Goal: Task Accomplishment & Management: Complete application form

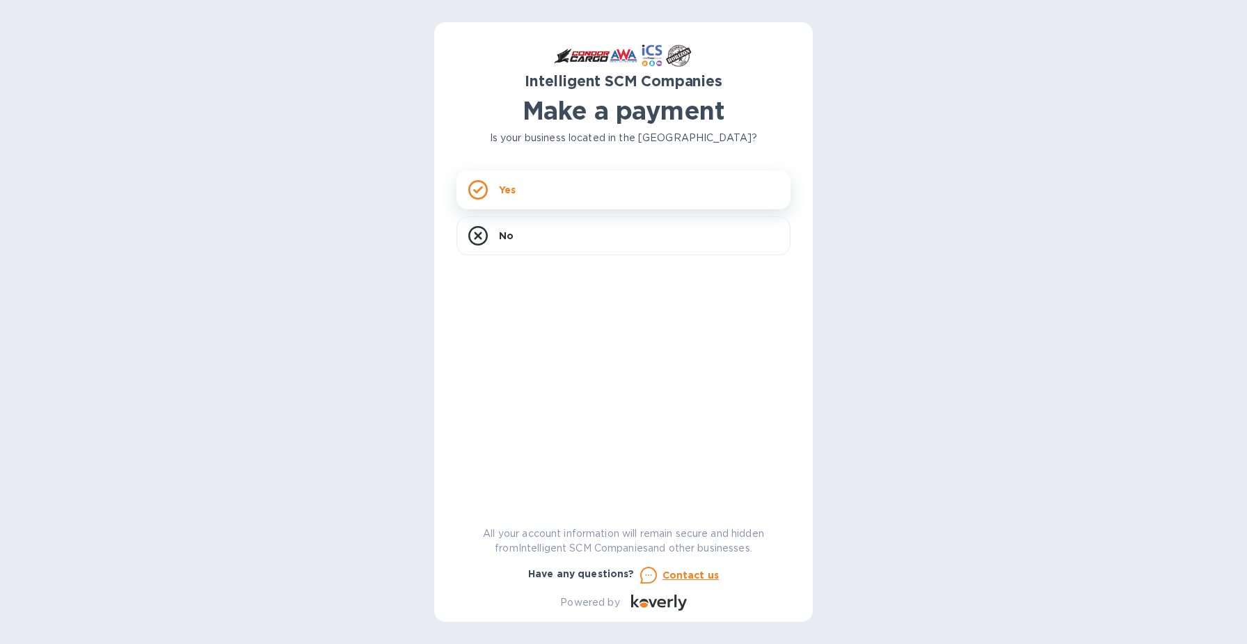
click at [572, 187] on div "Yes" at bounding box center [624, 189] width 334 height 39
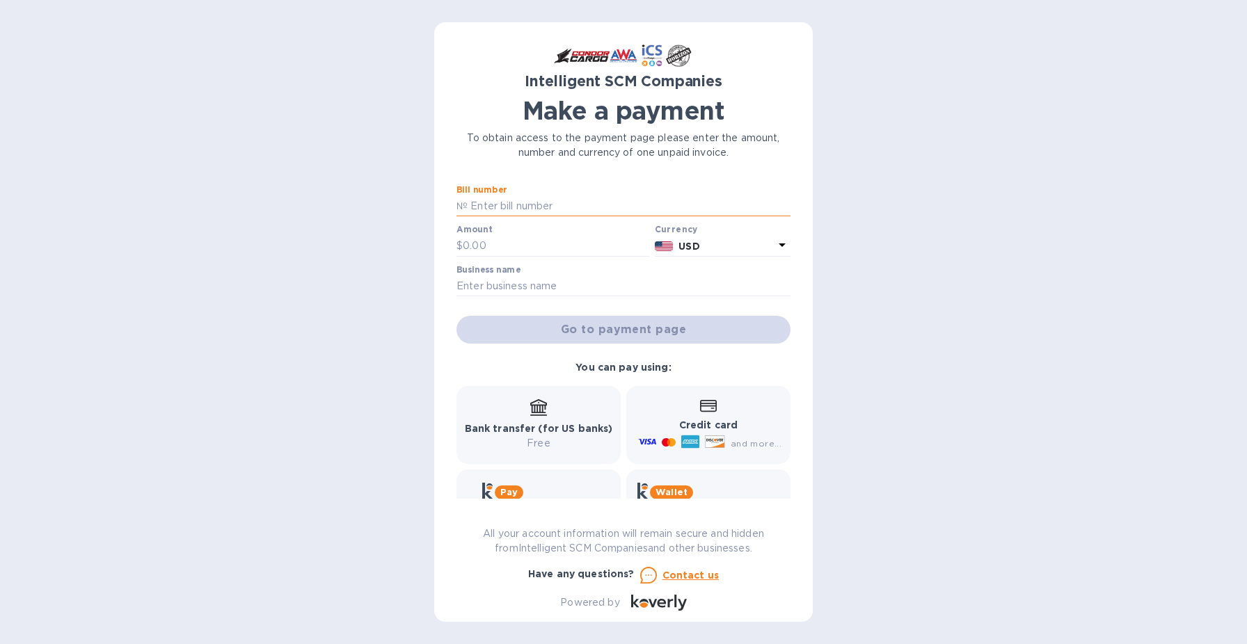
click at [561, 205] on input "text" at bounding box center [629, 206] width 323 height 21
paste input "S00502766"
type input "S00502766"
click at [530, 246] on input "text" at bounding box center [556, 246] width 187 height 21
type input "8,600"
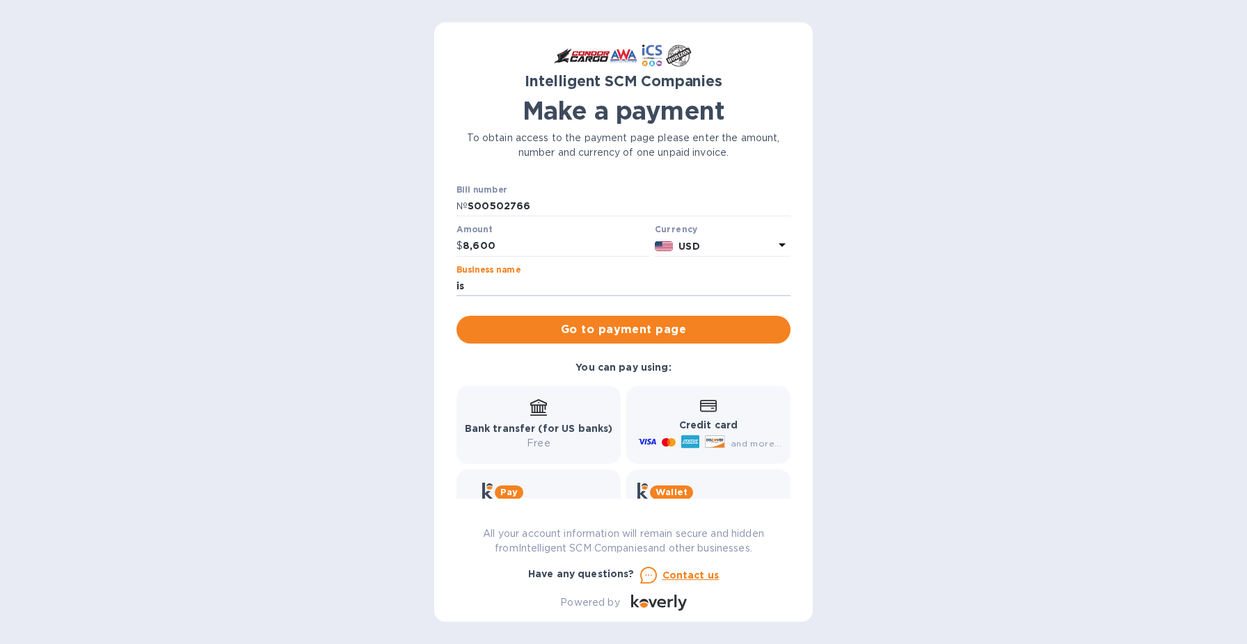
type input "i"
type input "ISLAND CARGO SUPPORT"
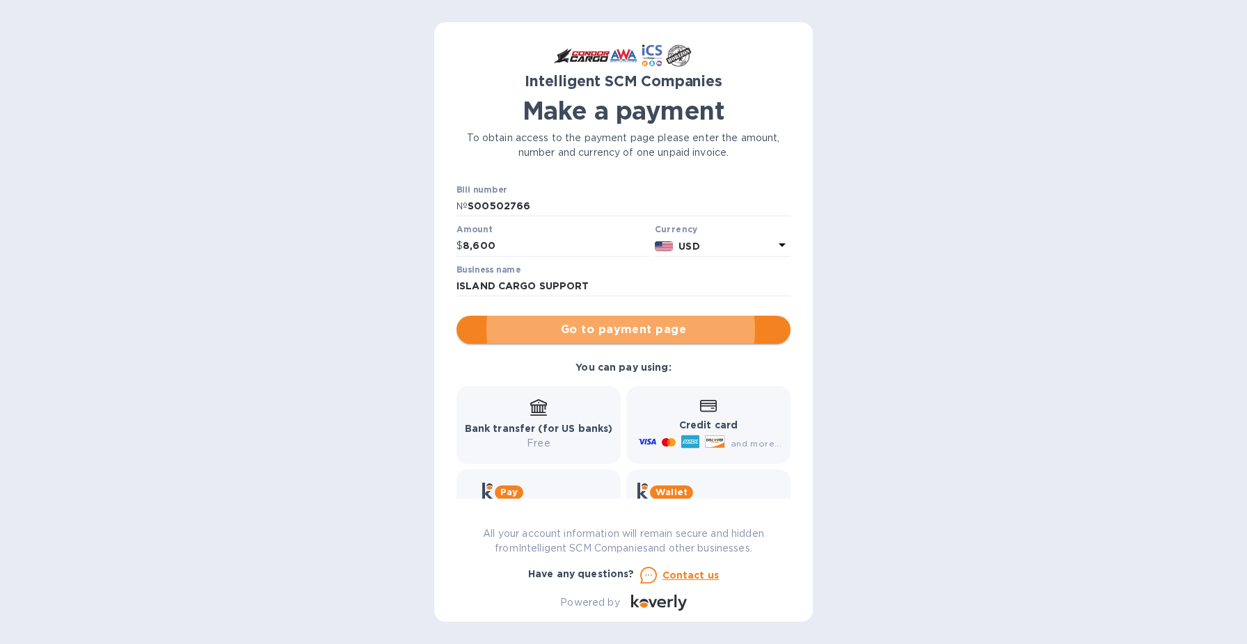
click at [630, 331] on span "Go to payment page" at bounding box center [624, 330] width 312 height 17
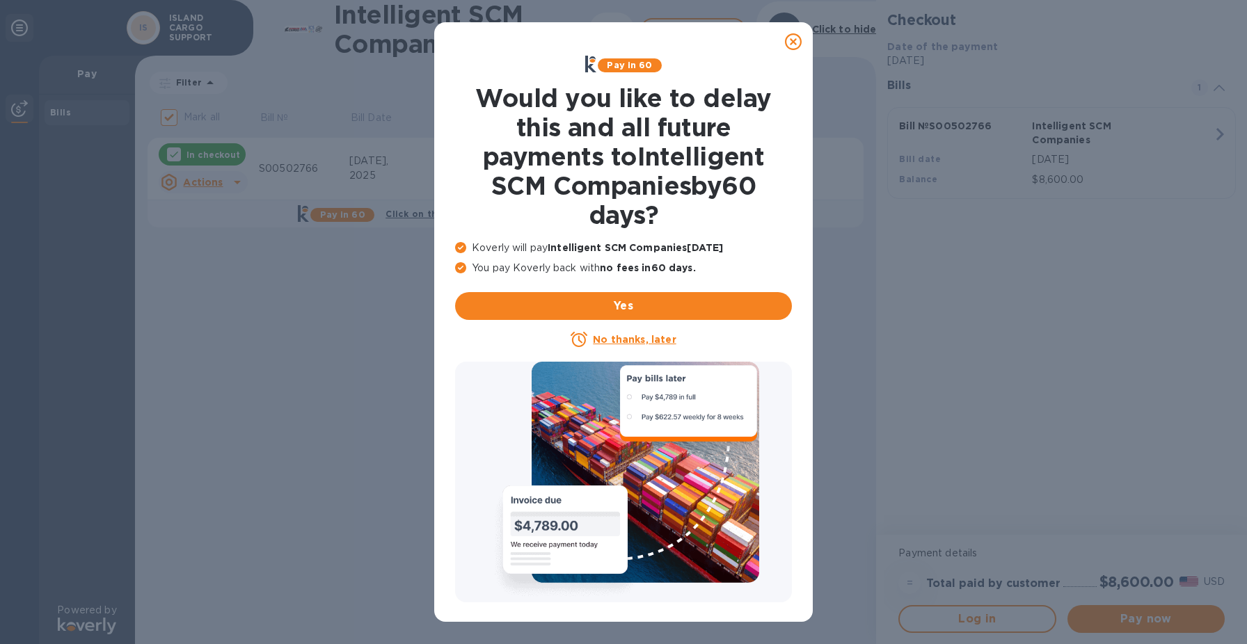
click at [795, 41] on icon at bounding box center [793, 41] width 17 height 17
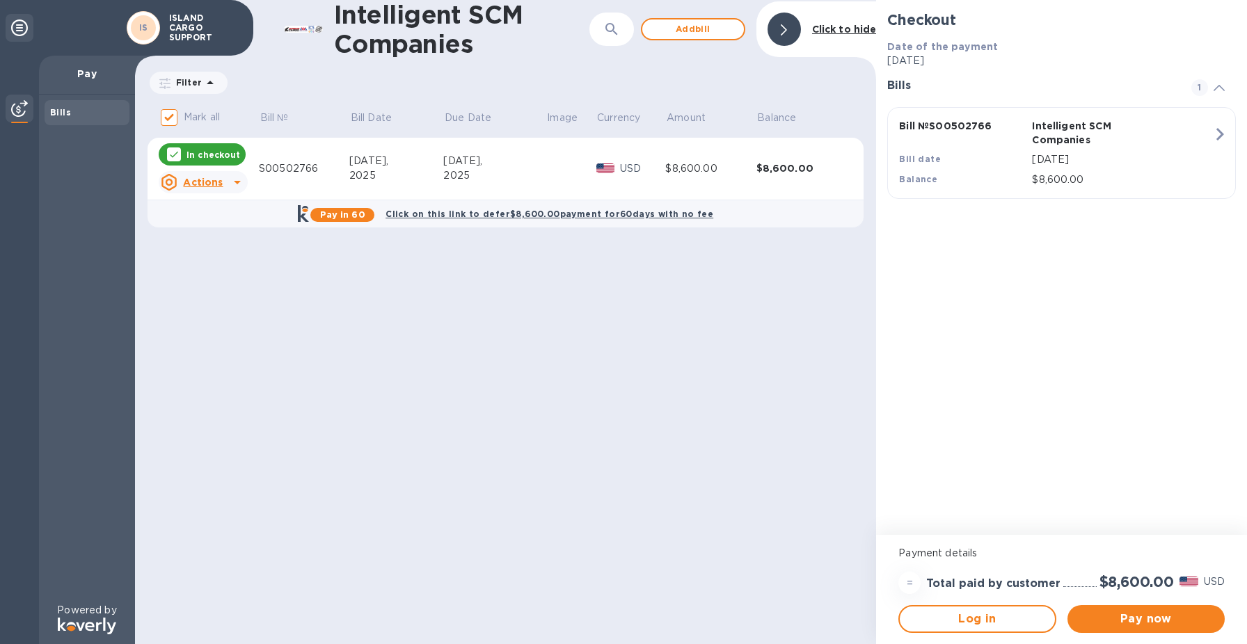
click at [532, 294] on div "Intelligent SCM Companies ​ Add [PERSON_NAME] to hide Filter Amount Mark all Bi…" at bounding box center [505, 322] width 741 height 644
click at [622, 297] on div "Intelligent SCM Companies ​ Add [PERSON_NAME] to hide Filter Amount Mark all Bi…" at bounding box center [505, 322] width 741 height 644
click at [574, 310] on div "Intelligent SCM Companies ​ Add [PERSON_NAME] to hide Filter Amount Mark all Bi…" at bounding box center [505, 322] width 741 height 644
click at [457, 333] on div "Intelligent SCM Companies ​ Add [PERSON_NAME] to hide Filter Amount Mark all Bi…" at bounding box center [505, 322] width 741 height 644
